Goal: Use online tool/utility: Utilize a website feature to perform a specific function

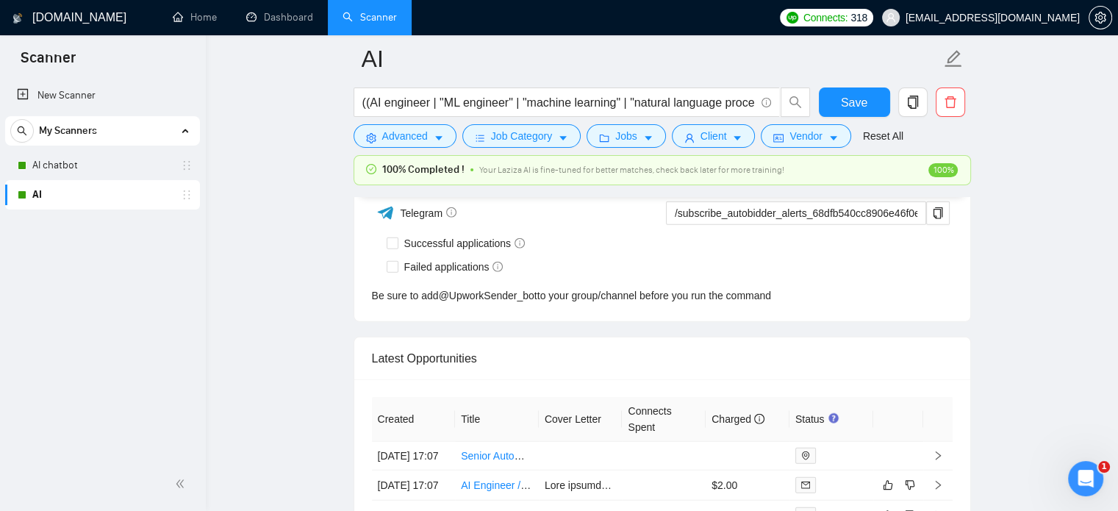
scroll to position [3771, 0]
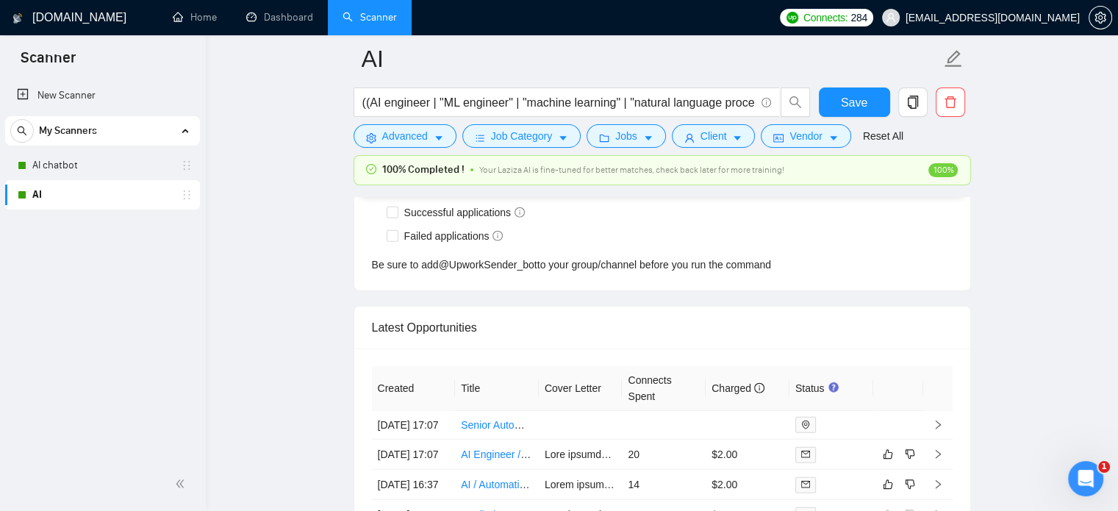
scroll to position [3771, 0]
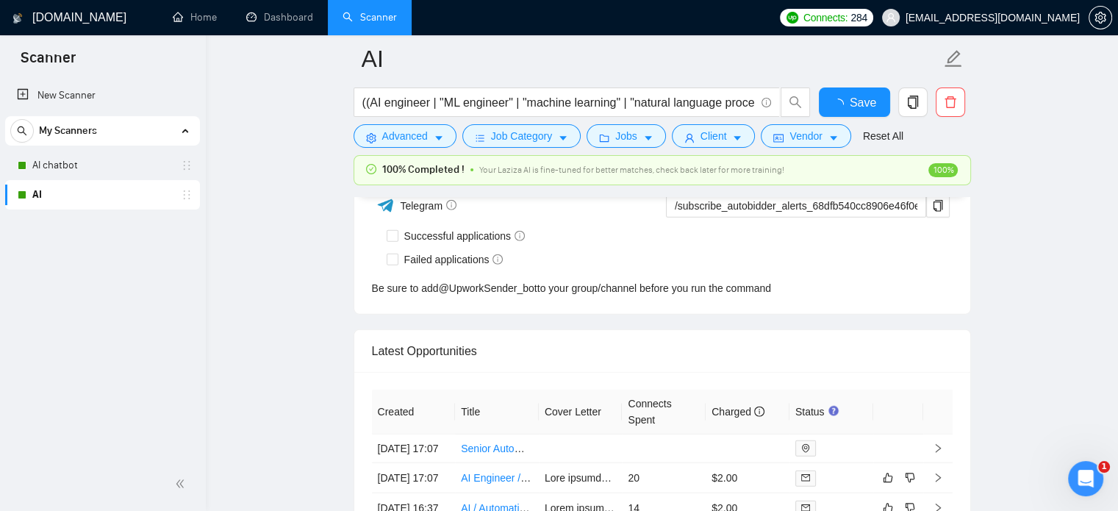
scroll to position [3659, 0]
click at [51, 165] on link "AI chatbot" at bounding box center [102, 165] width 140 height 29
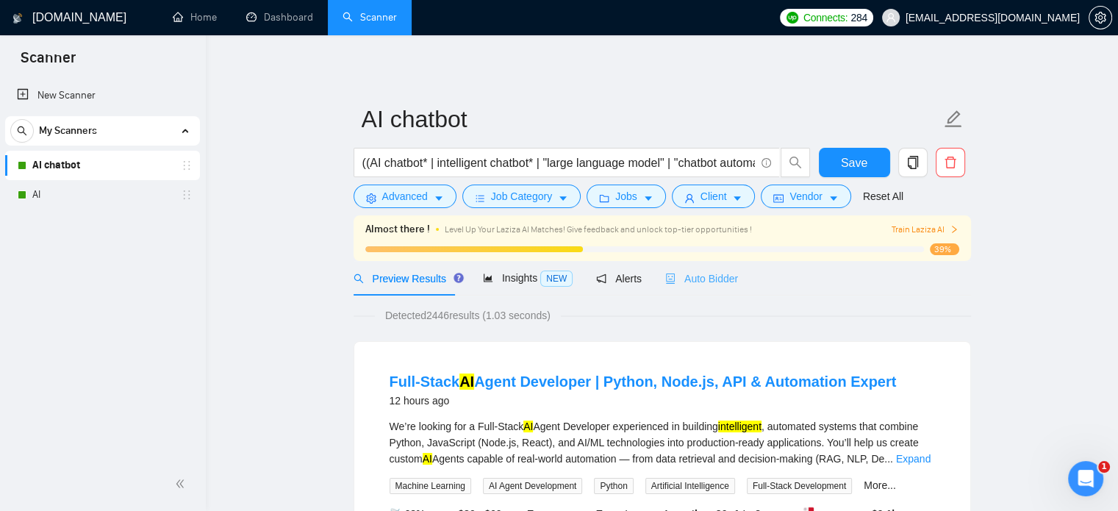
click at [687, 267] on div "Auto Bidder" at bounding box center [701, 278] width 73 height 35
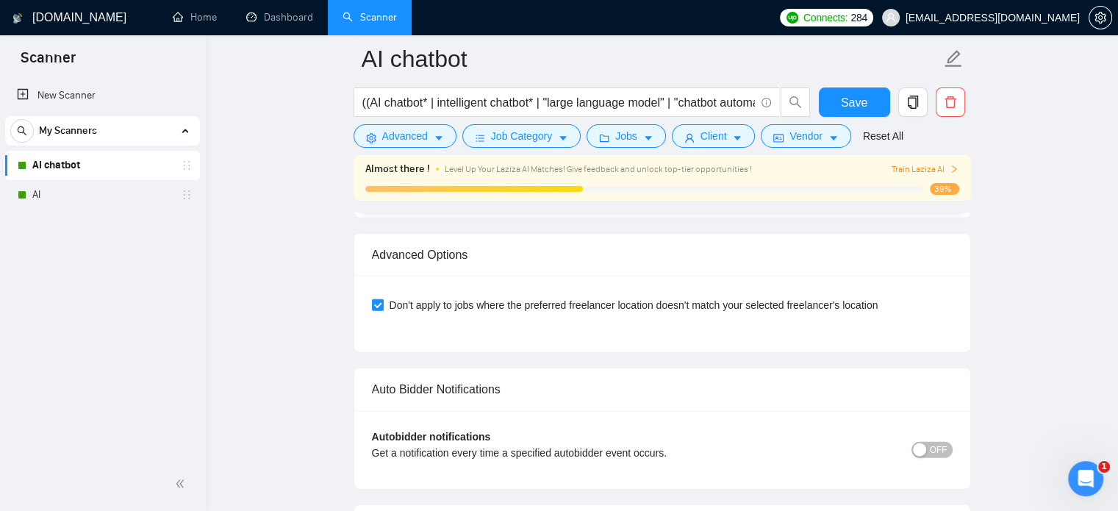
scroll to position [3602, 0]
